Goal: Task Accomplishment & Management: Manage account settings

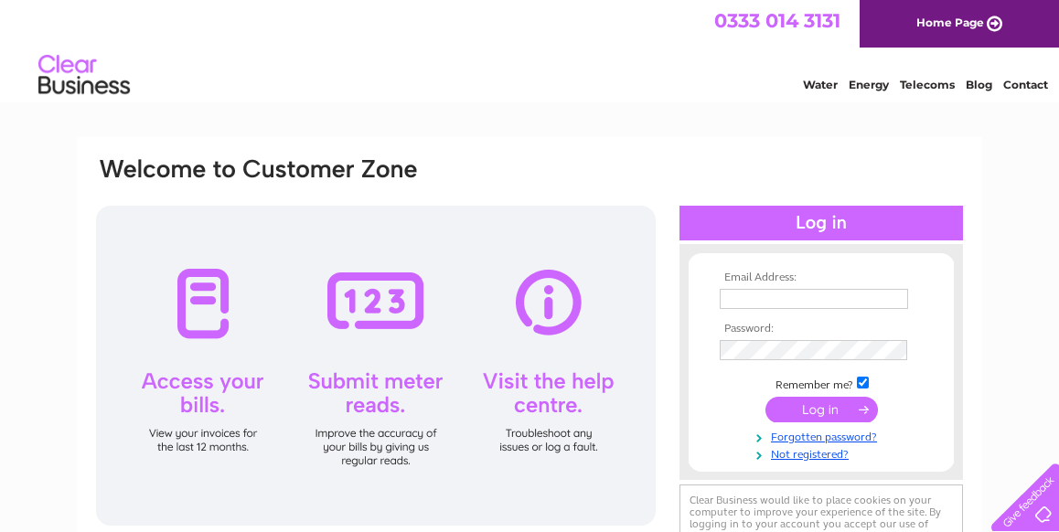
type input "lorraine.bennett@cablecom-ltd.com"
click at [836, 409] on input "submit" at bounding box center [821, 410] width 112 height 26
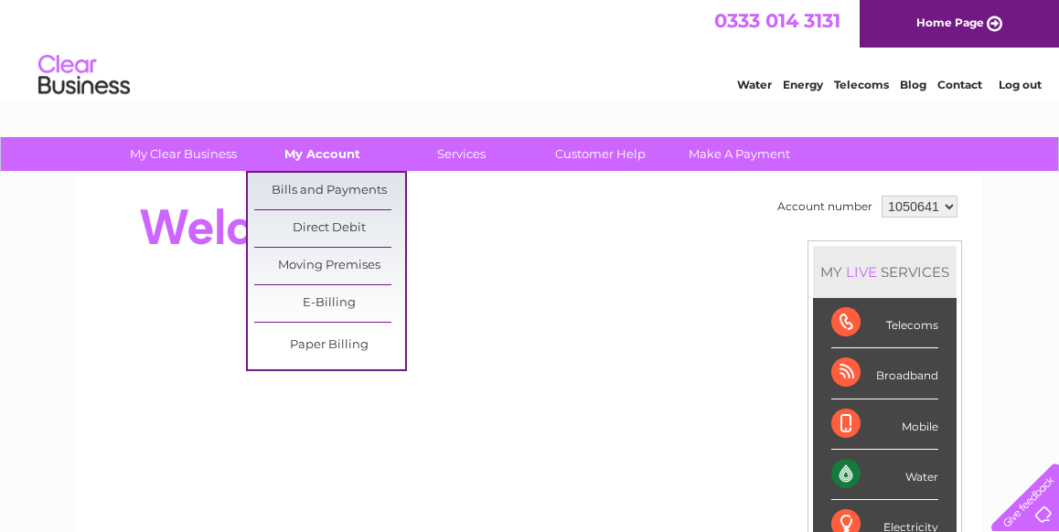
click at [294, 152] on link "My Account" at bounding box center [322, 154] width 151 height 34
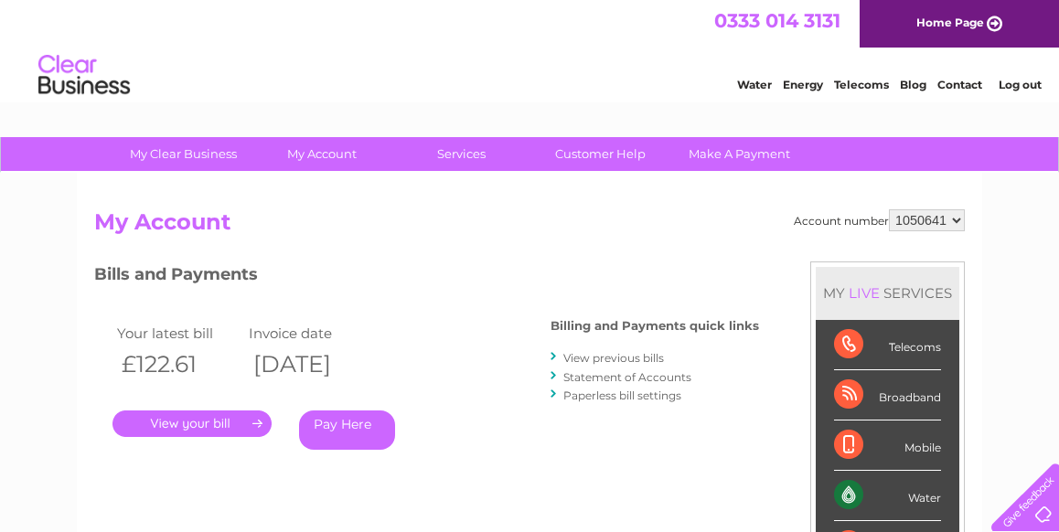
click at [219, 423] on link "." at bounding box center [191, 424] width 159 height 27
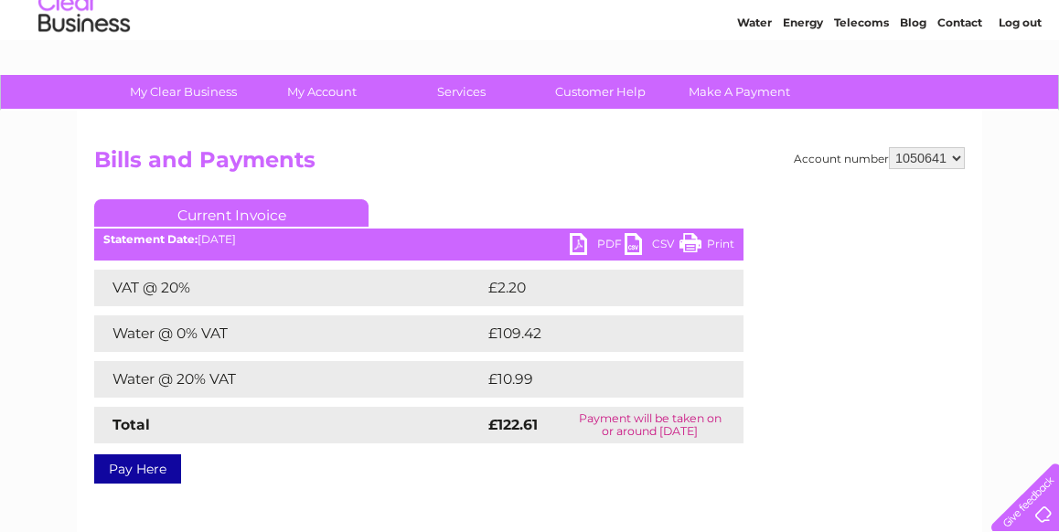
scroll to position [91, 0]
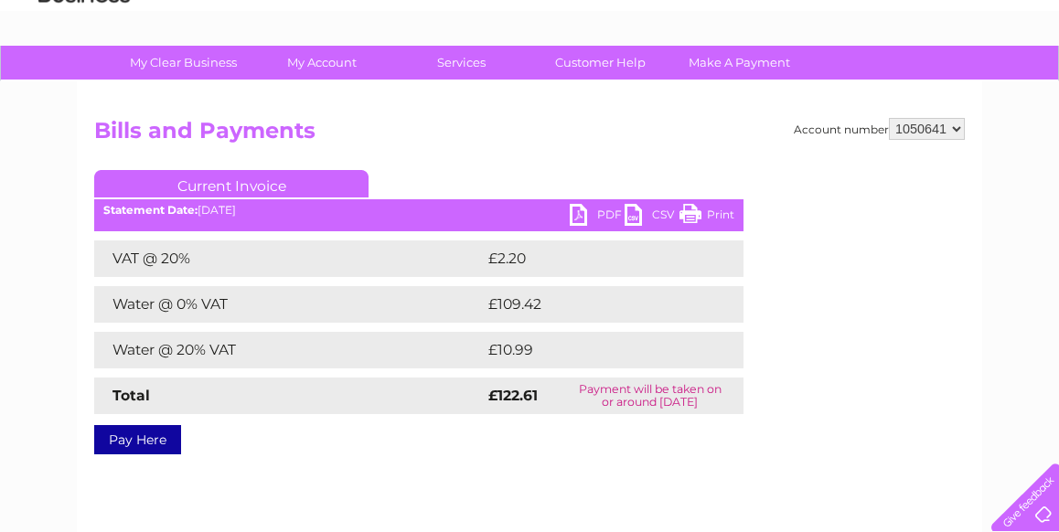
click at [576, 211] on link "PDF" at bounding box center [597, 217] width 55 height 27
click at [582, 209] on link "PDF" at bounding box center [597, 217] width 55 height 27
